Goal: Information Seeking & Learning: Learn about a topic

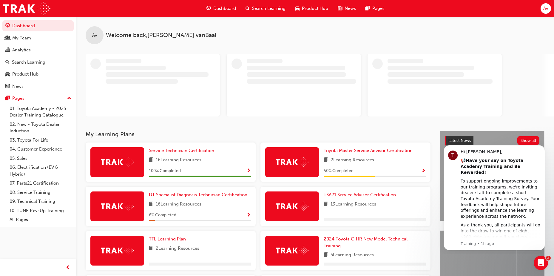
click at [267, 10] on span "Search Learning" at bounding box center [268, 8] width 33 height 7
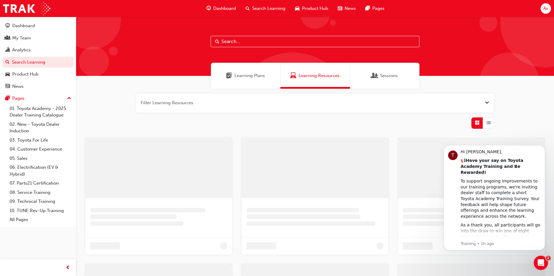
click at [254, 40] on input "text" at bounding box center [315, 41] width 209 height 11
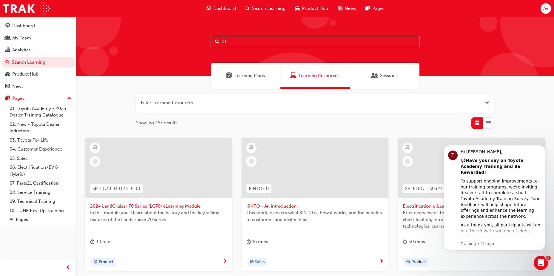
type input "tfl"
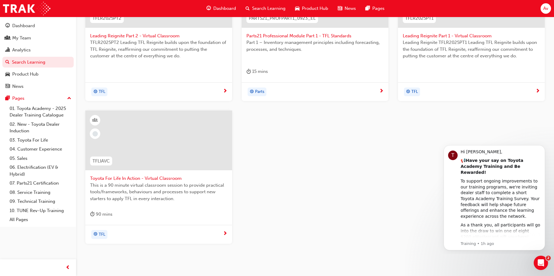
scroll to position [144, 0]
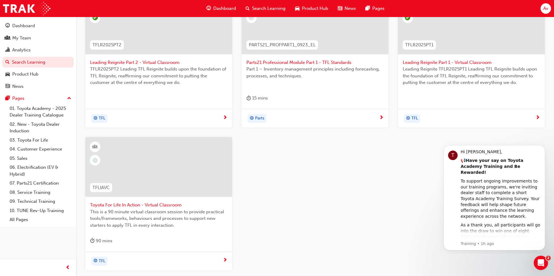
click at [153, 190] on div at bounding box center [158, 167] width 147 height 60
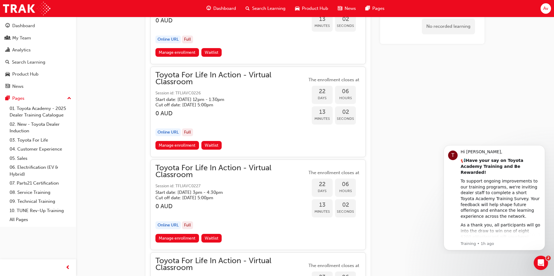
scroll to position [4853, 0]
